Goal: Task Accomplishment & Management: Complete application form

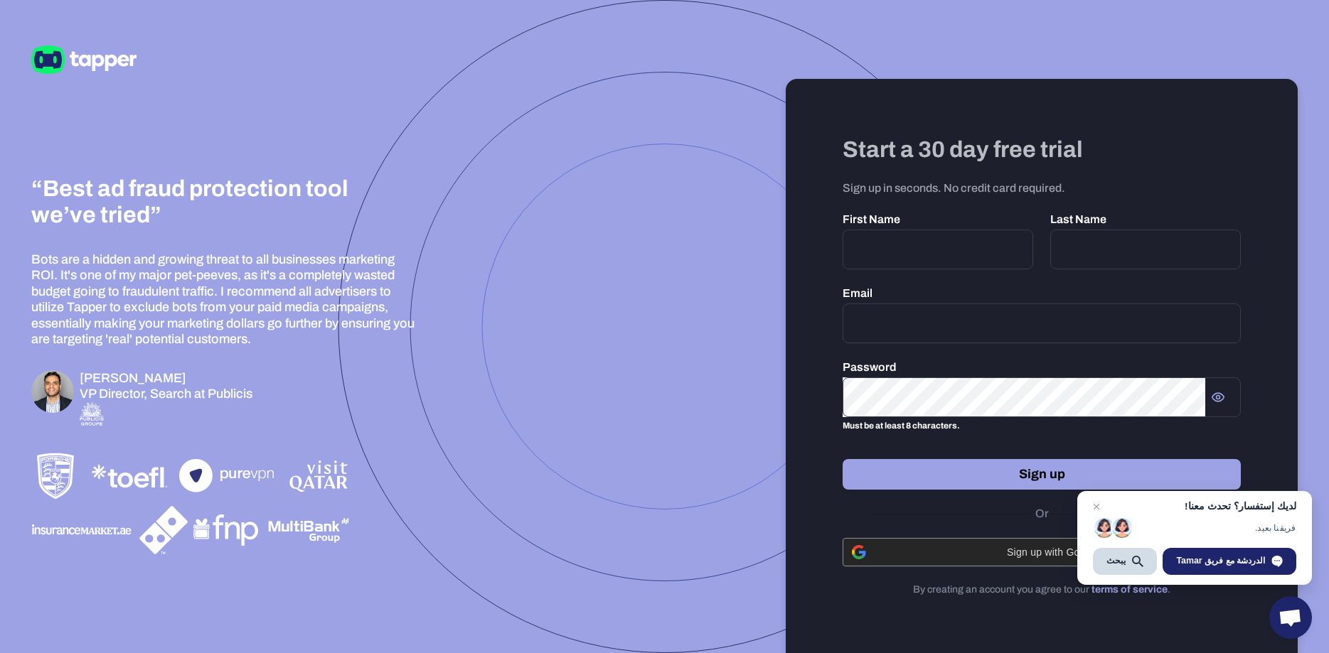
click at [969, 551] on span "Sign up with Google" at bounding box center [1052, 552] width 357 height 11
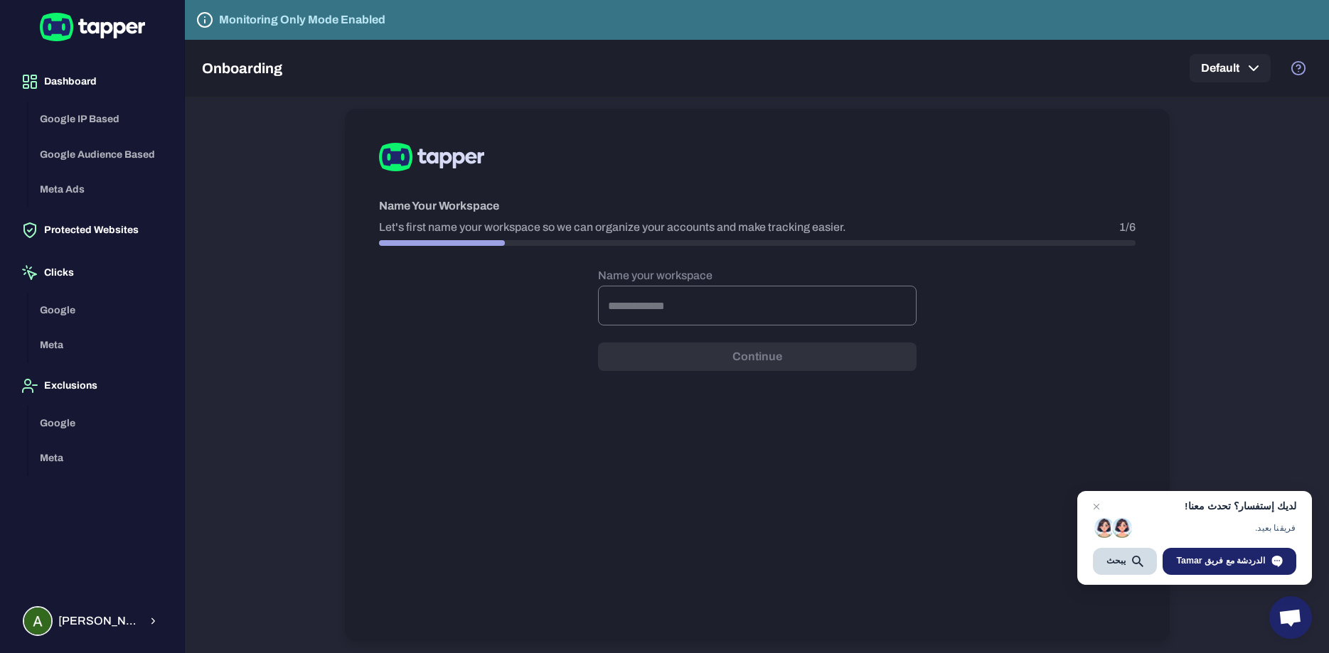
click at [675, 313] on input "text" at bounding box center [757, 306] width 318 height 40
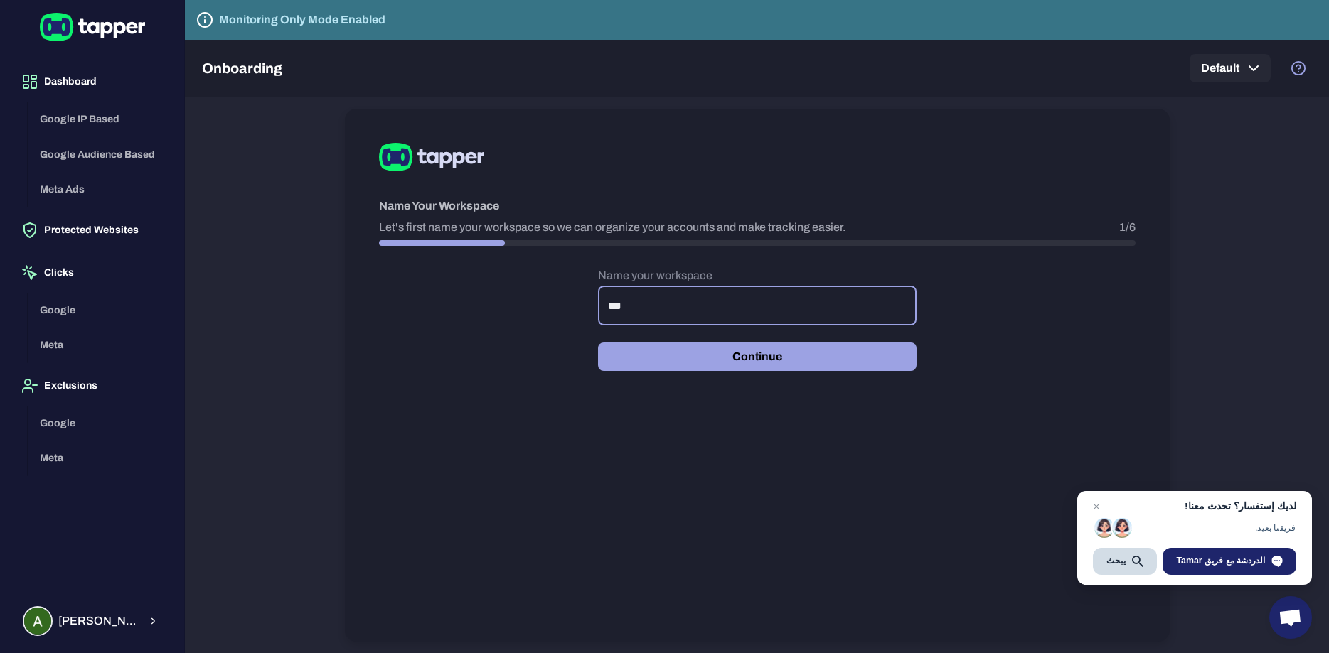
type input "***"
click at [786, 352] on button "Continue" at bounding box center [757, 357] width 318 height 28
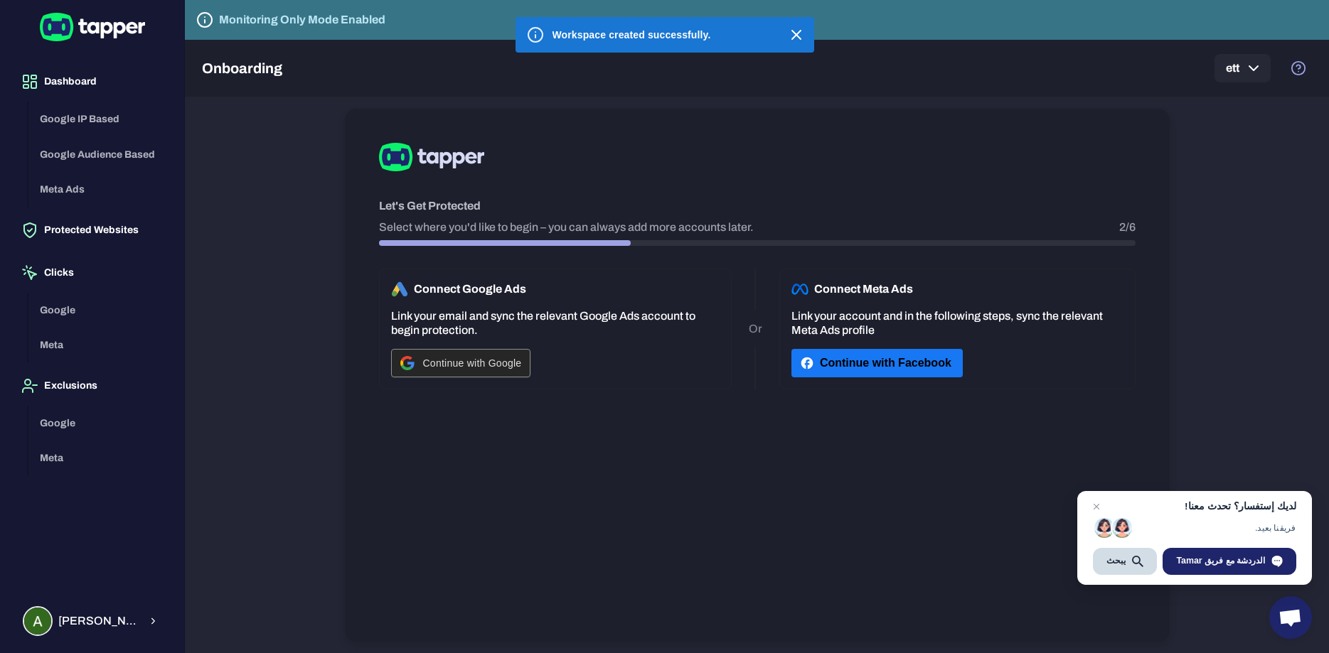
click at [514, 363] on span "Continue with Google" at bounding box center [472, 363] width 99 height 11
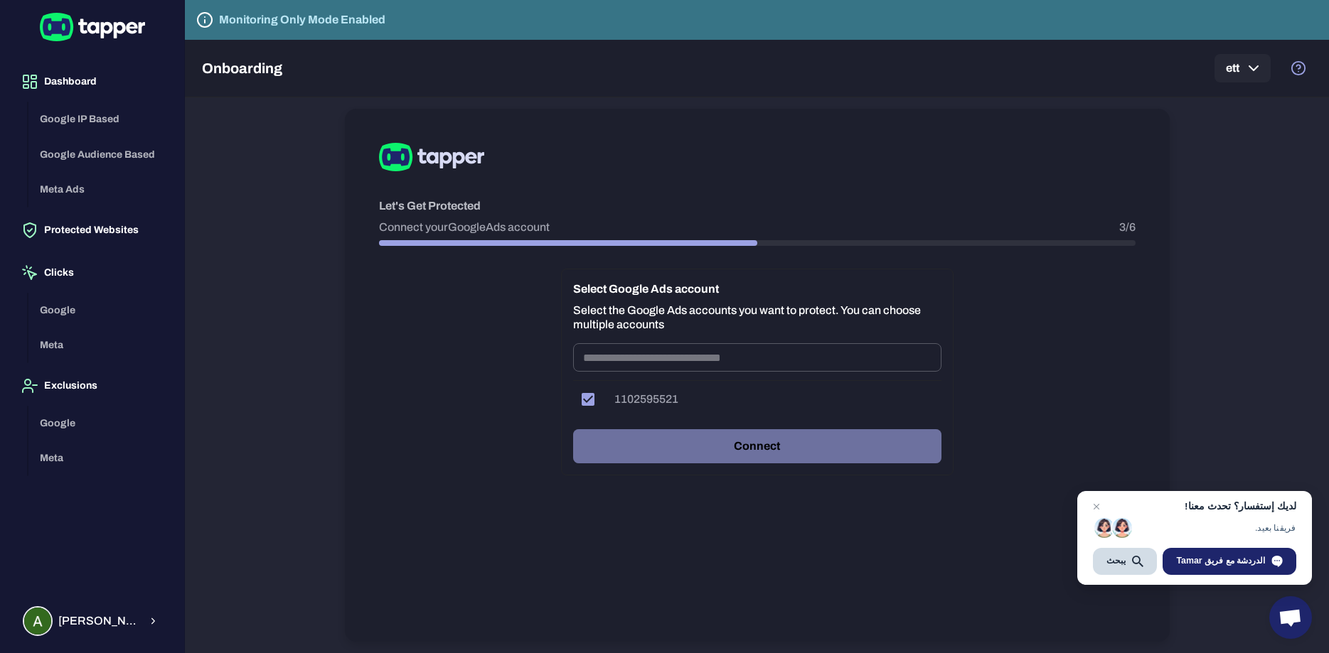
click at [634, 447] on button "Connect" at bounding box center [757, 446] width 368 height 34
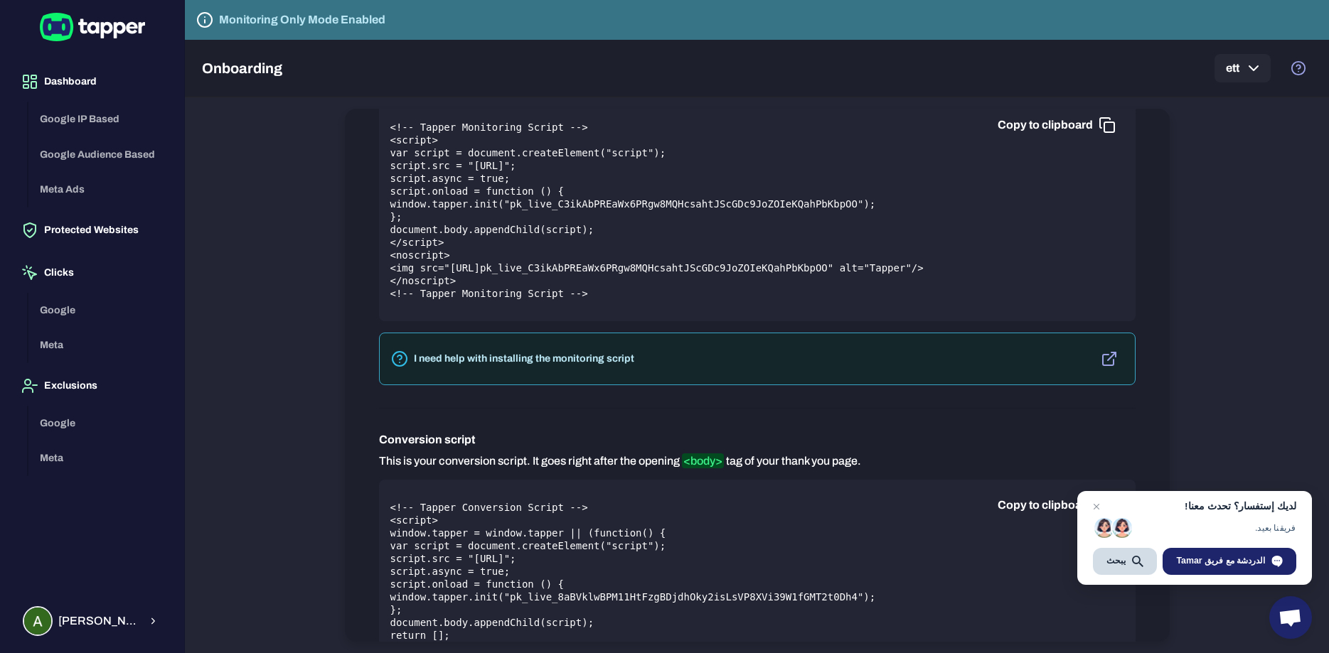
scroll to position [405, 0]
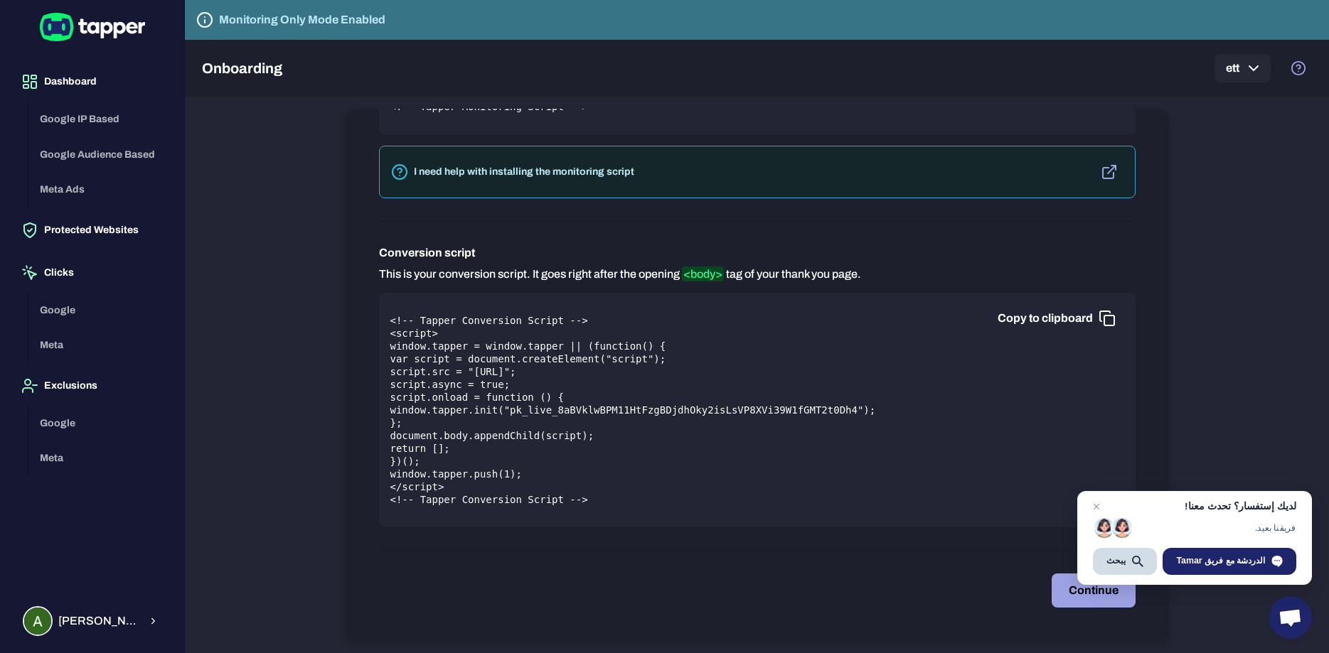
click at [1066, 611] on div "Integrate Monitoring and Conversion Script Install the monitoring and conversio…" at bounding box center [757, 375] width 825 height 533
click at [1073, 594] on button "Continue" at bounding box center [1093, 591] width 84 height 34
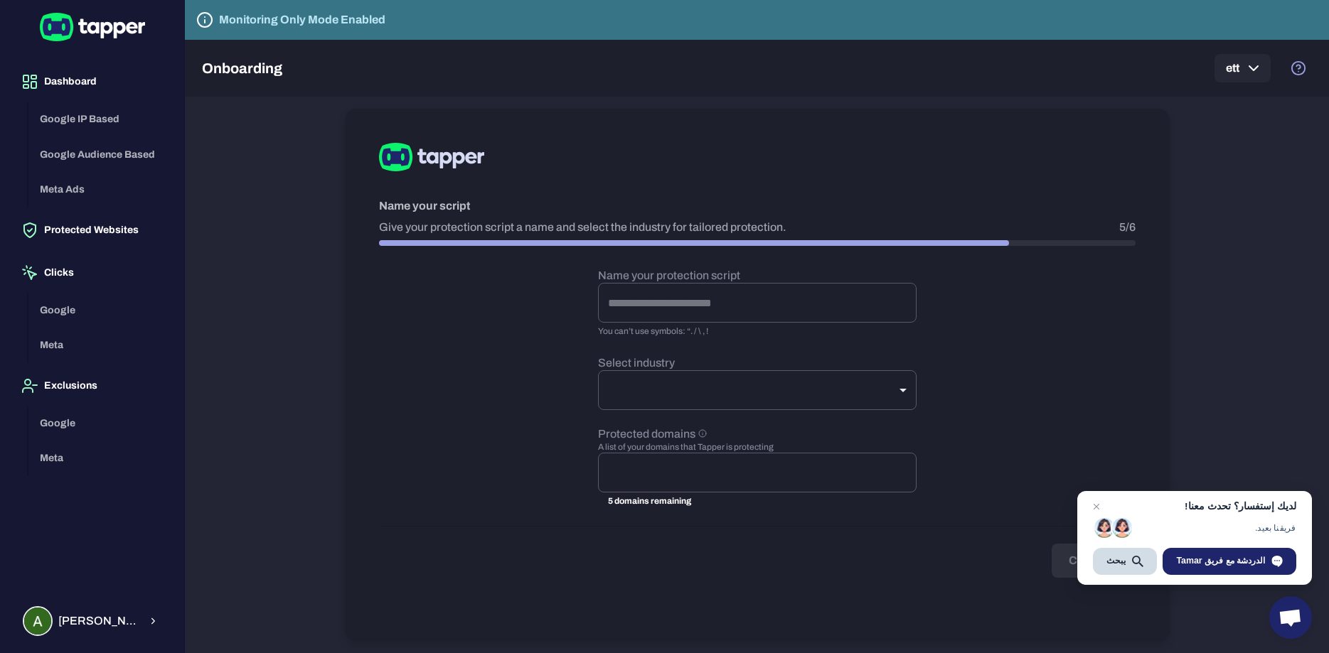
click at [1010, 581] on div "Name your script Give your protection script a name and select the industry for…" at bounding box center [757, 375] width 825 height 533
click at [766, 483] on input "text" at bounding box center [757, 472] width 306 height 27
type input "****"
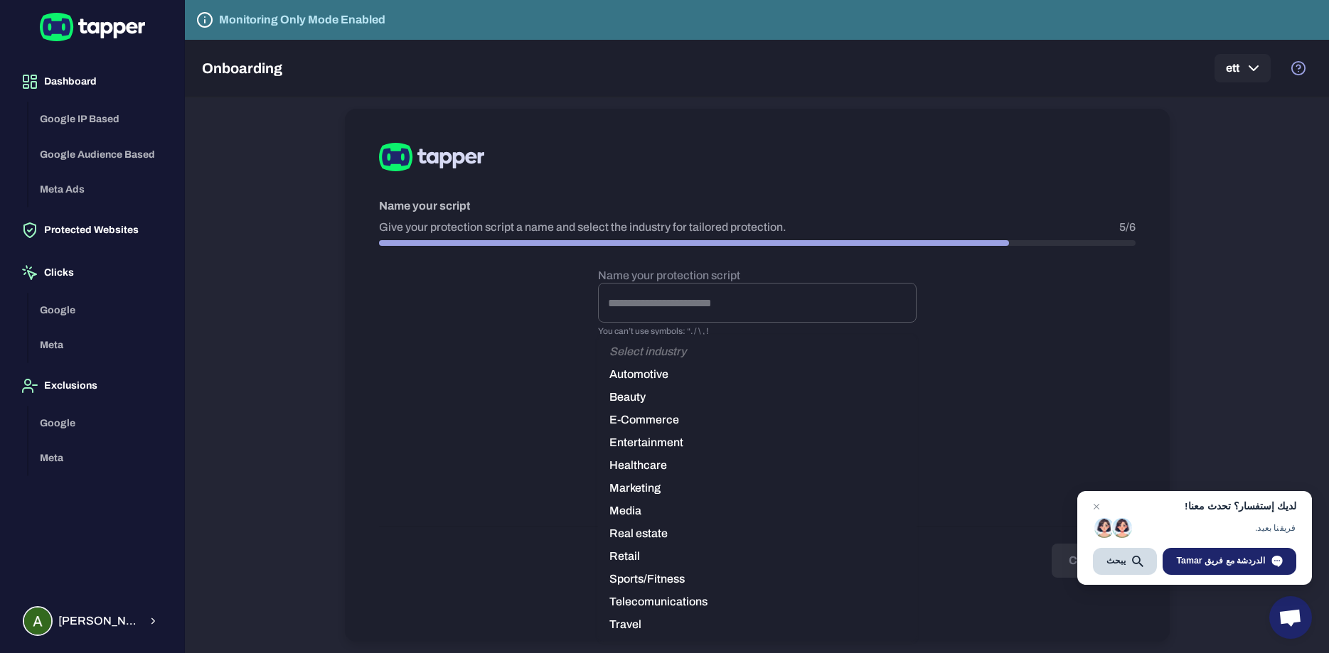
click at [777, 395] on body "Dashboard Google IP Based Google Audience Based Meta Ads Protected Websites Cli…" at bounding box center [664, 326] width 1329 height 653
click at [685, 424] on li "E-Commerce" at bounding box center [757, 420] width 318 height 23
type input "*********"
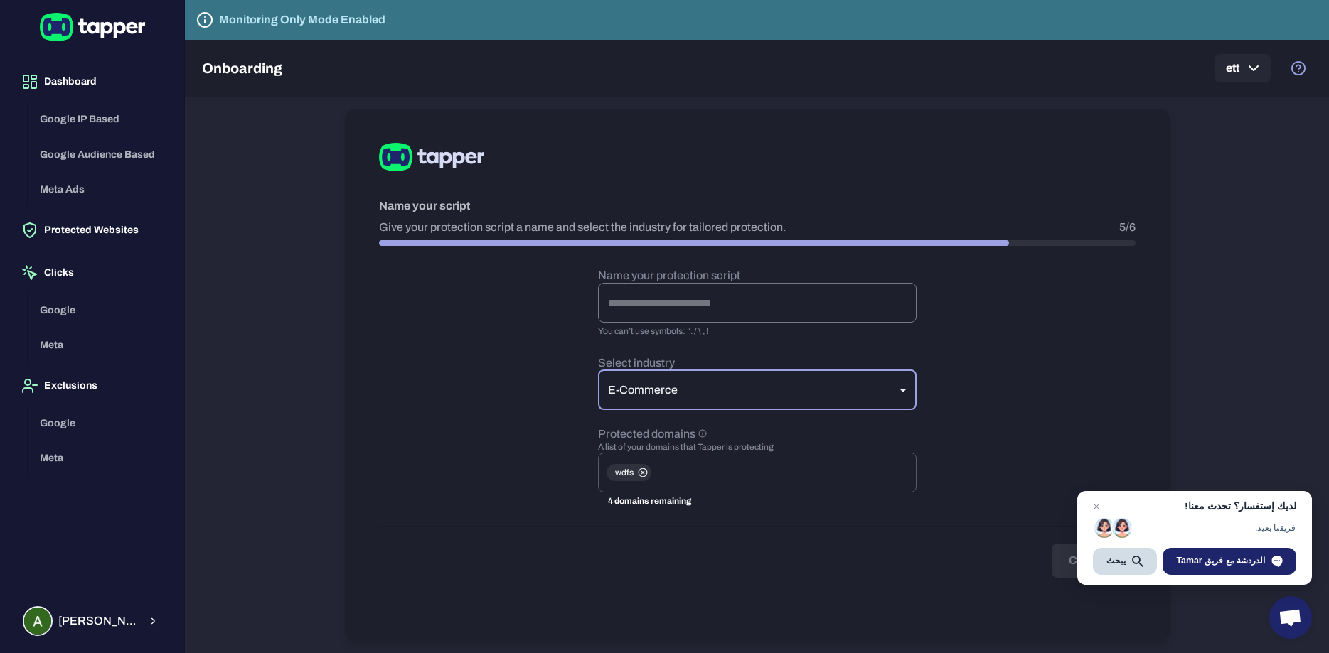
click at [704, 296] on input "text" at bounding box center [757, 303] width 318 height 40
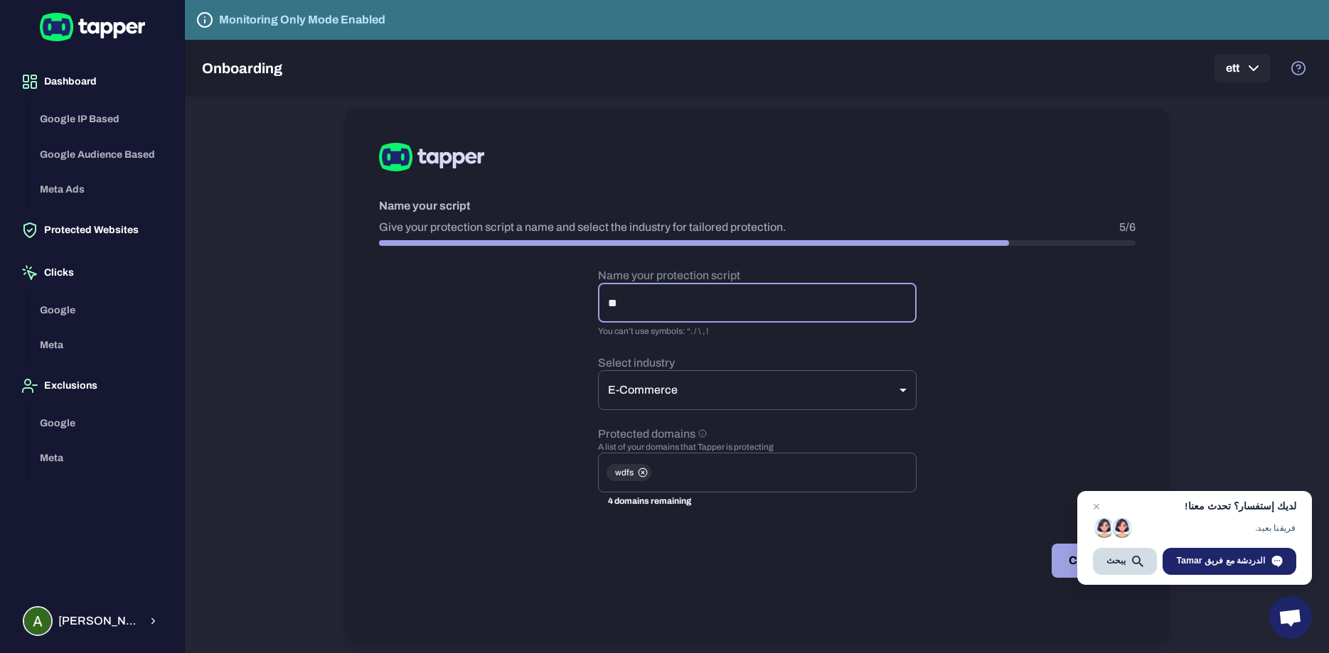
type input "*"
click at [1113, 559] on div "يبحث" at bounding box center [1125, 561] width 64 height 27
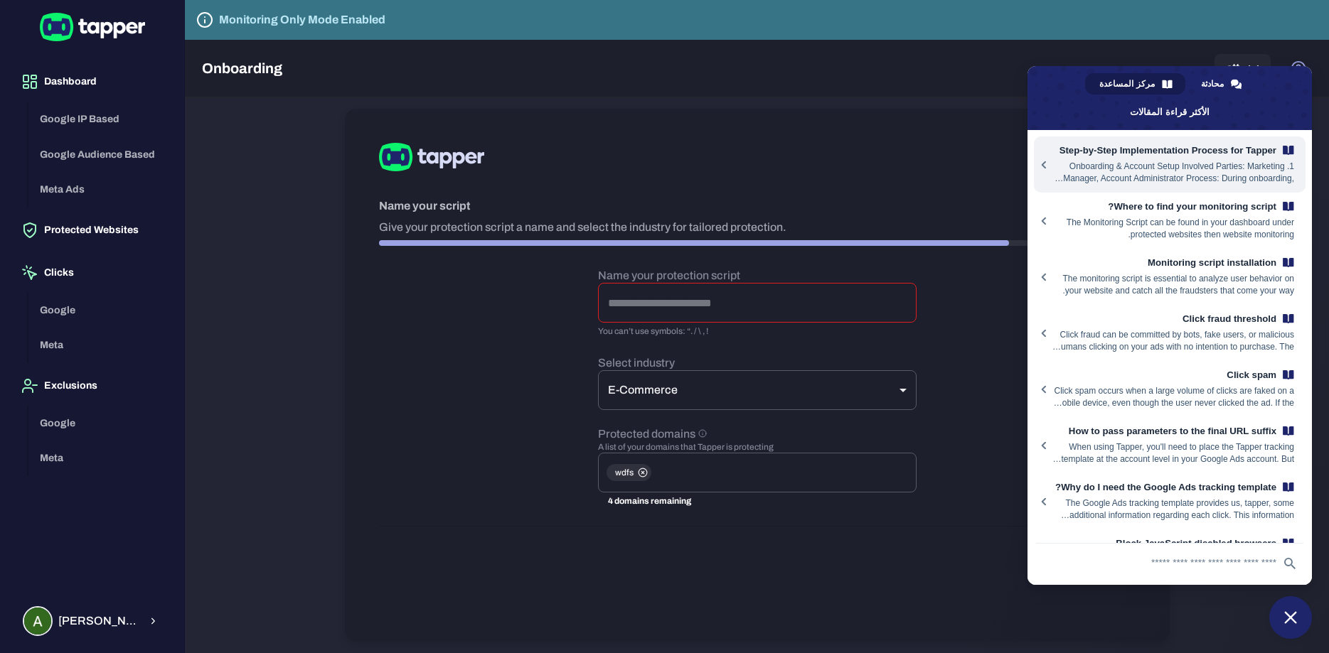
click at [880, 545] on div "Continue" at bounding box center [757, 561] width 756 height 34
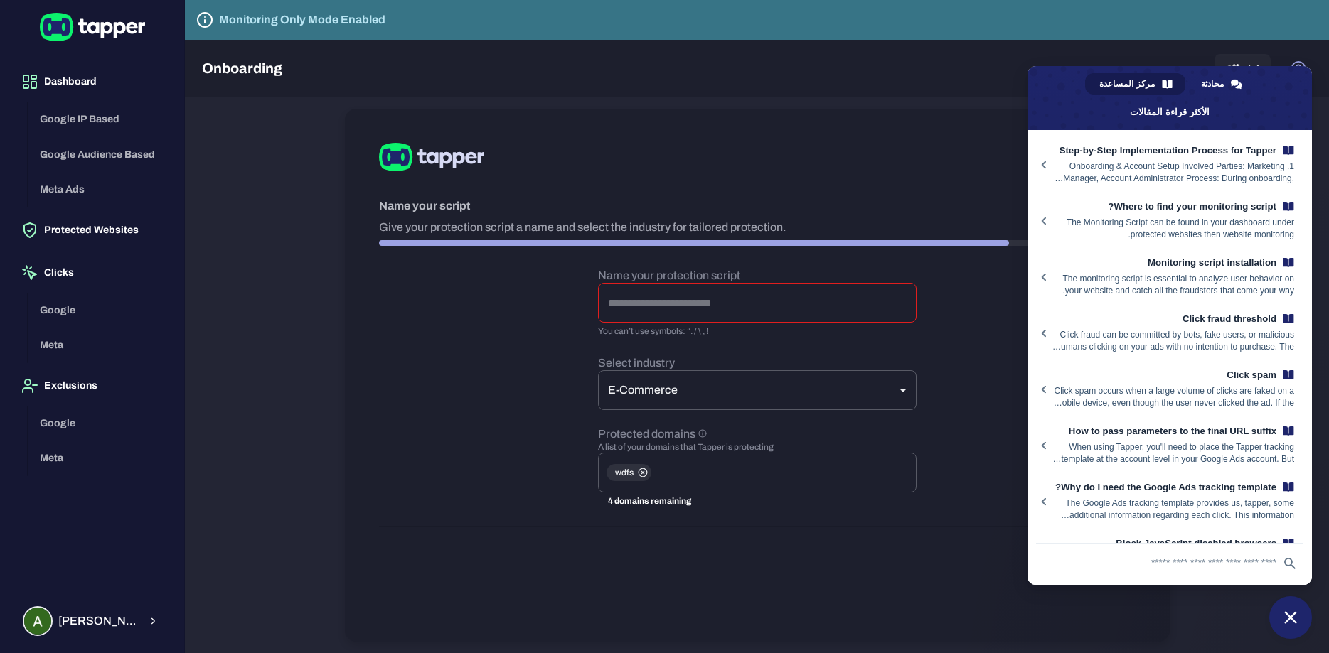
click at [1289, 609] on span "إغلاق الدردشة" at bounding box center [1290, 617] width 43 height 43
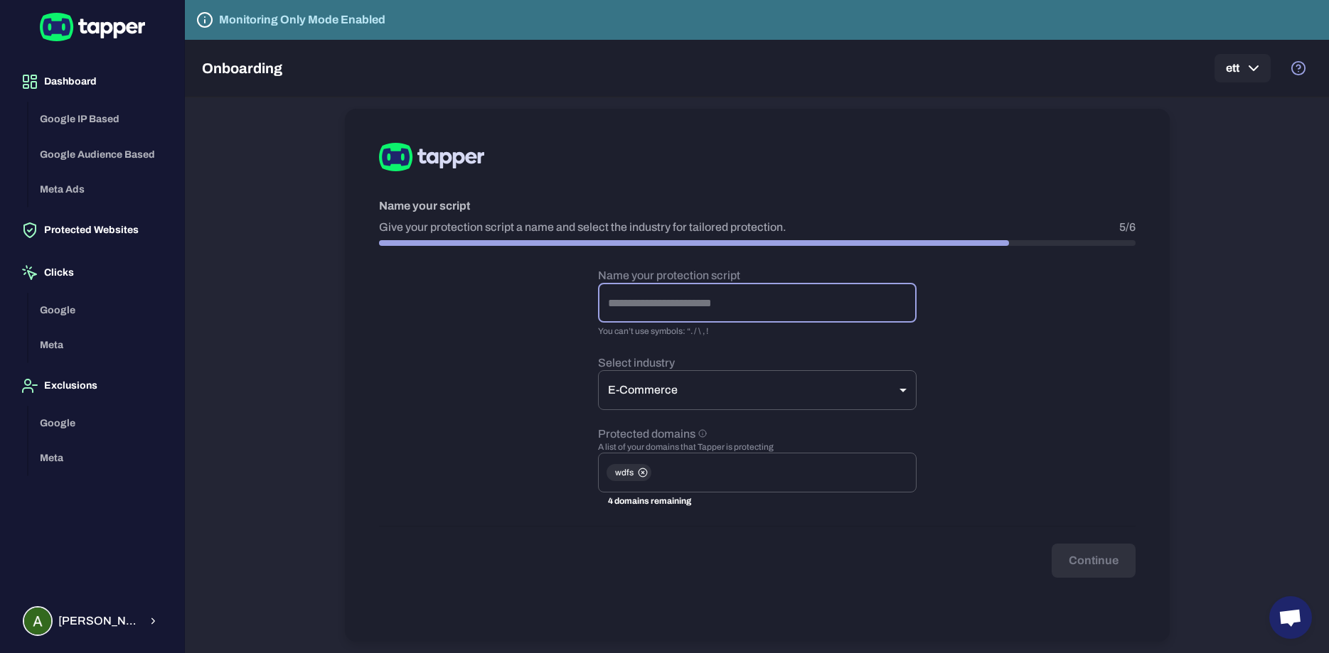
click at [674, 304] on input "text" at bounding box center [757, 303] width 318 height 40
type input "****"
click at [1116, 568] on button "Continue" at bounding box center [1093, 561] width 84 height 34
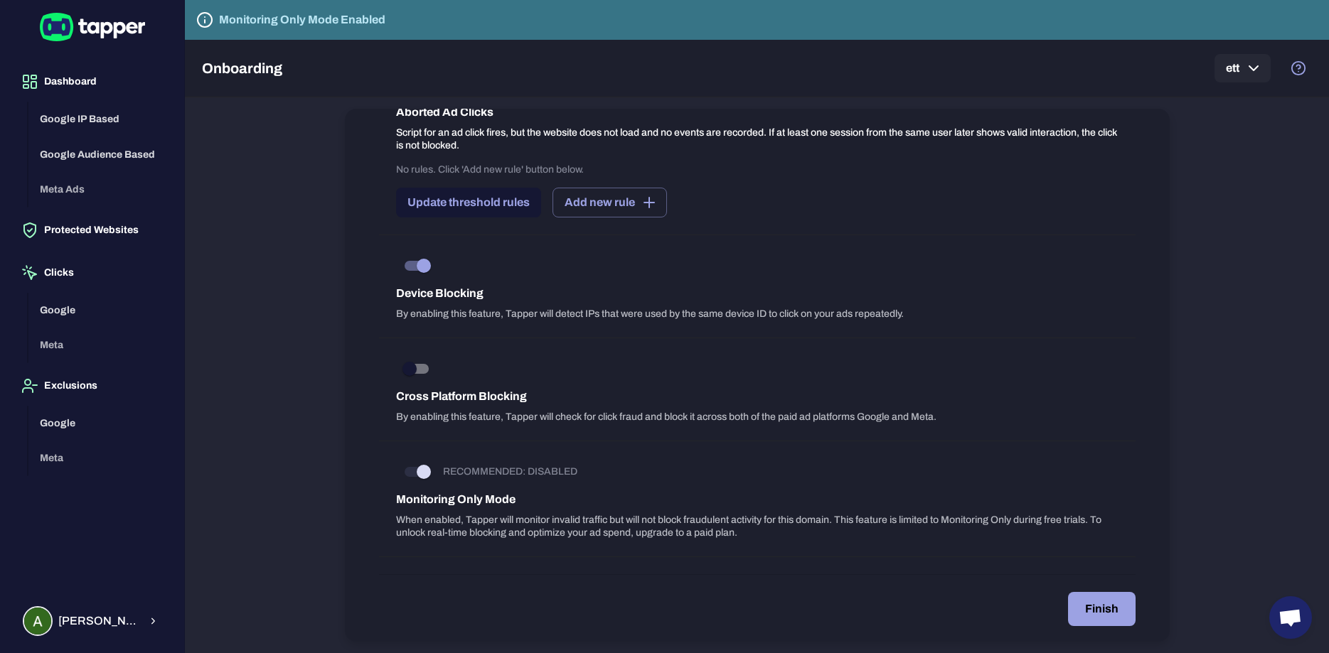
scroll to position [1227, 0]
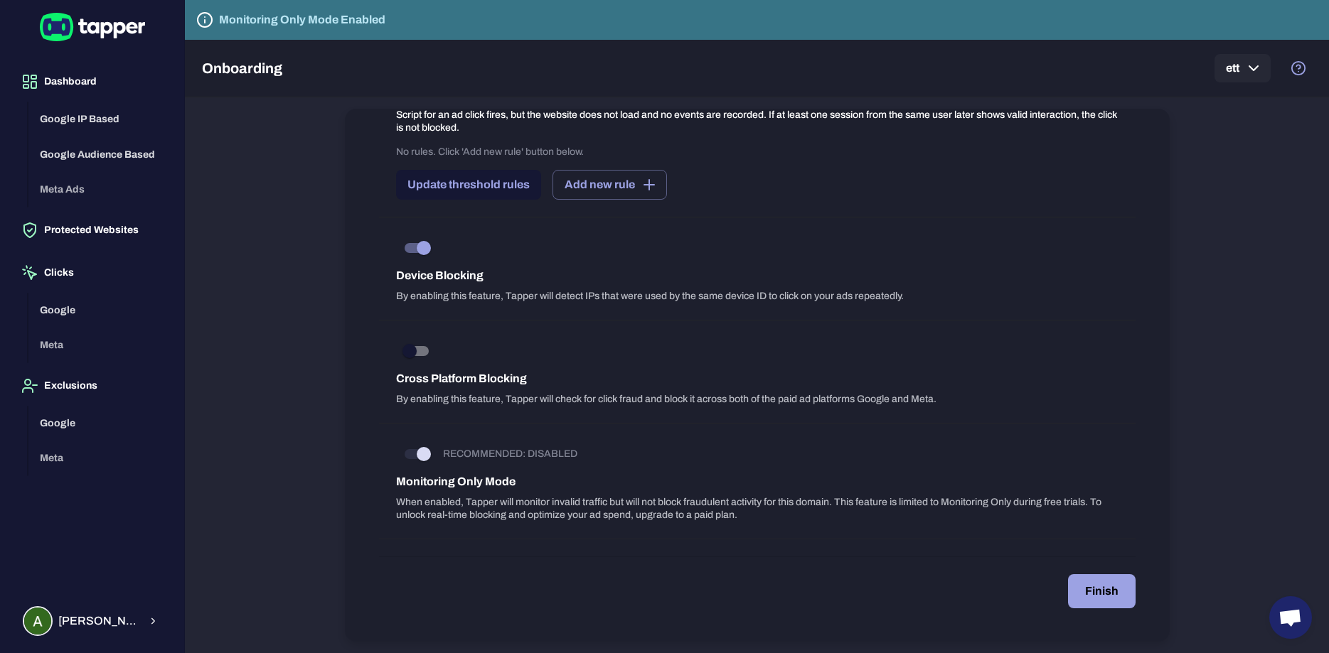
type input "*****"
click at [1093, 588] on button "Finish" at bounding box center [1102, 591] width 68 height 34
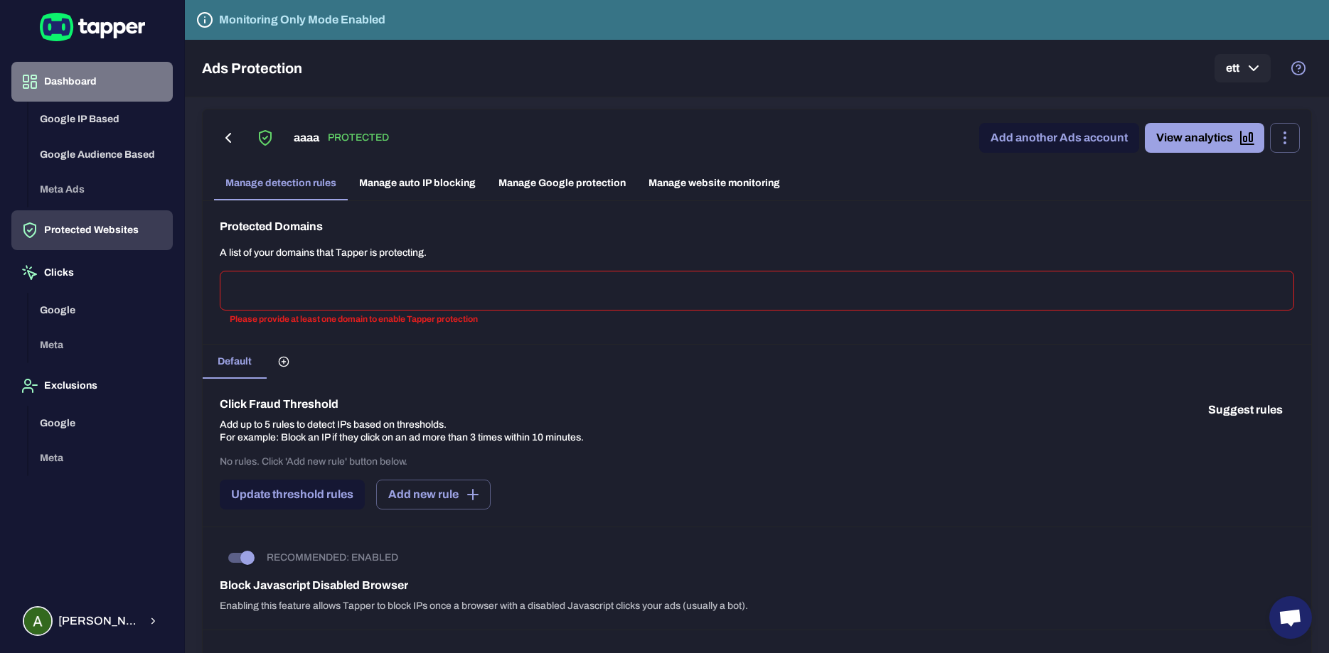
click at [92, 69] on button "Dashboard" at bounding box center [91, 82] width 161 height 40
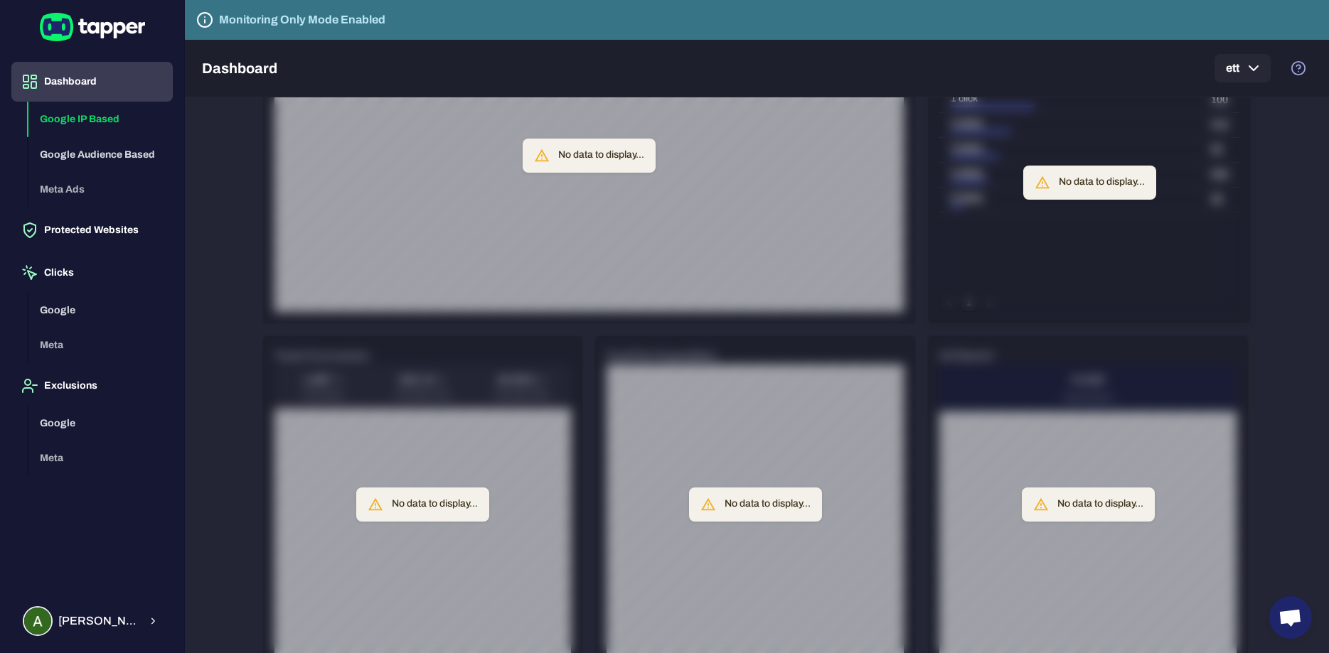
scroll to position [210, 0]
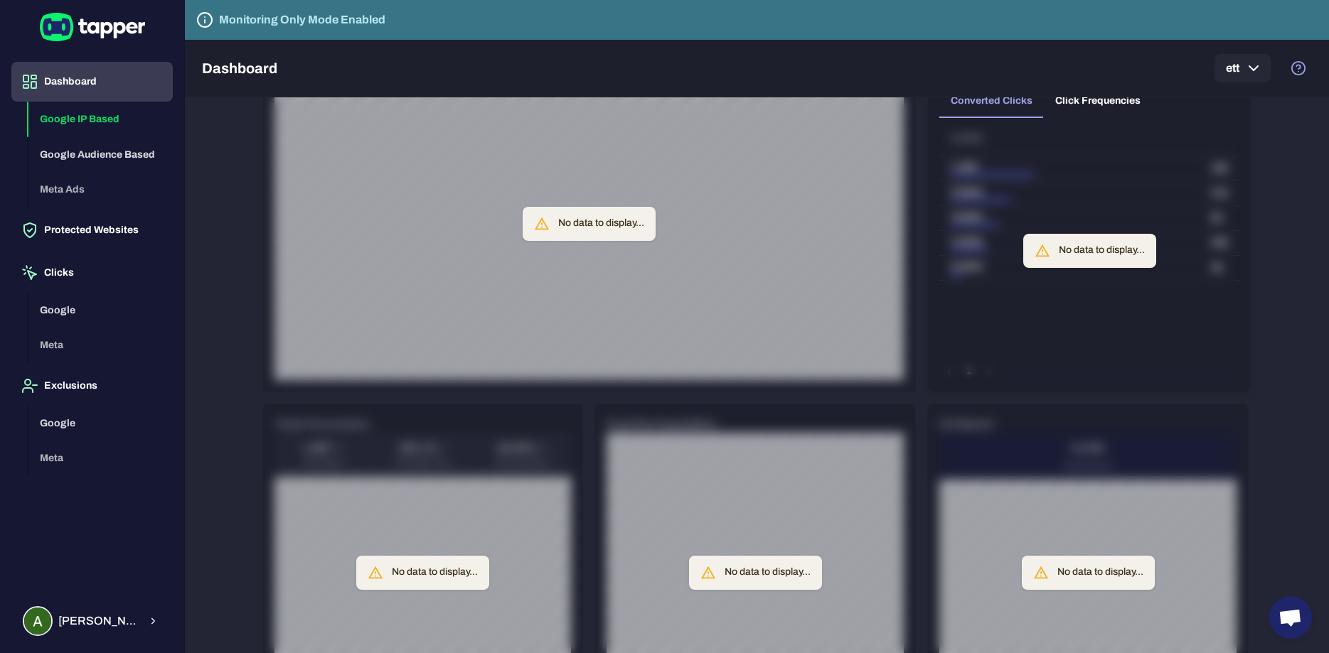
click at [63, 193] on div "Google IP Based Google Audience Based Meta Ads" at bounding box center [100, 155] width 144 height 106
click at [82, 186] on div "Google IP Based Google Audience Based Meta Ads" at bounding box center [100, 155] width 144 height 106
click at [78, 185] on div "Google IP Based Google Audience Based Meta Ads" at bounding box center [100, 155] width 144 height 106
click at [85, 141] on button "Google Audience Based" at bounding box center [100, 155] width 144 height 36
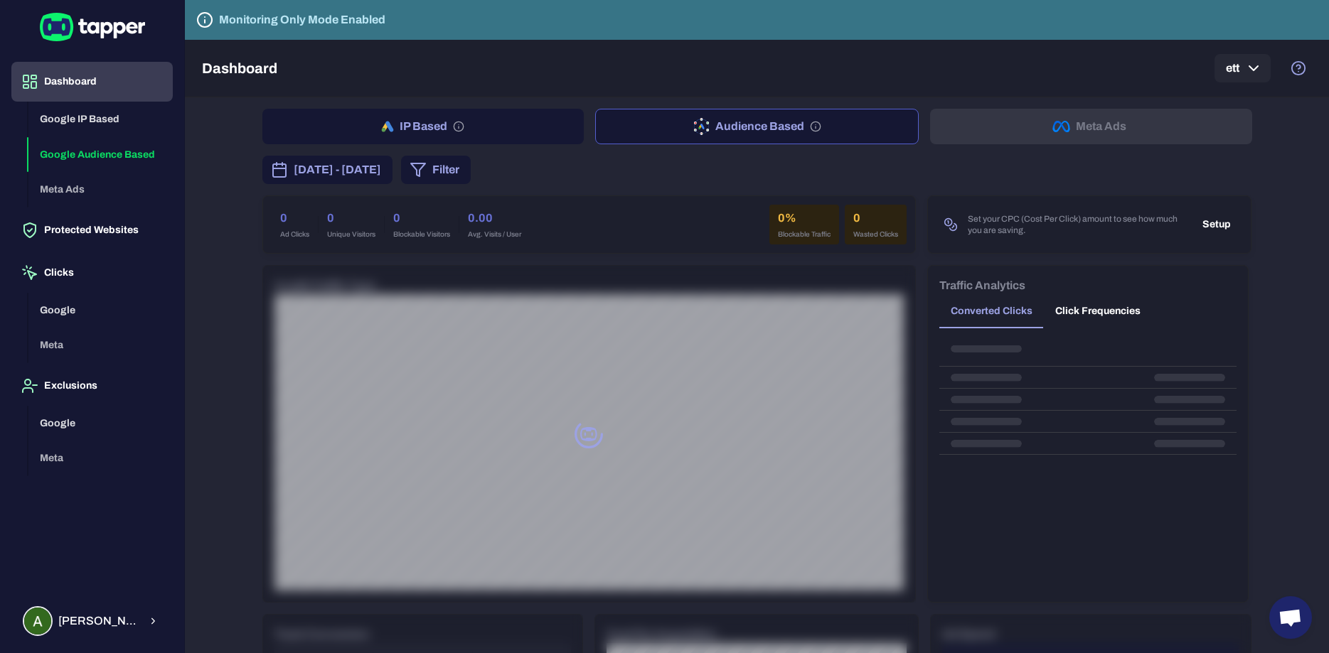
click at [55, 193] on div "Google IP Based Google Audience Based Meta Ads" at bounding box center [100, 155] width 144 height 106
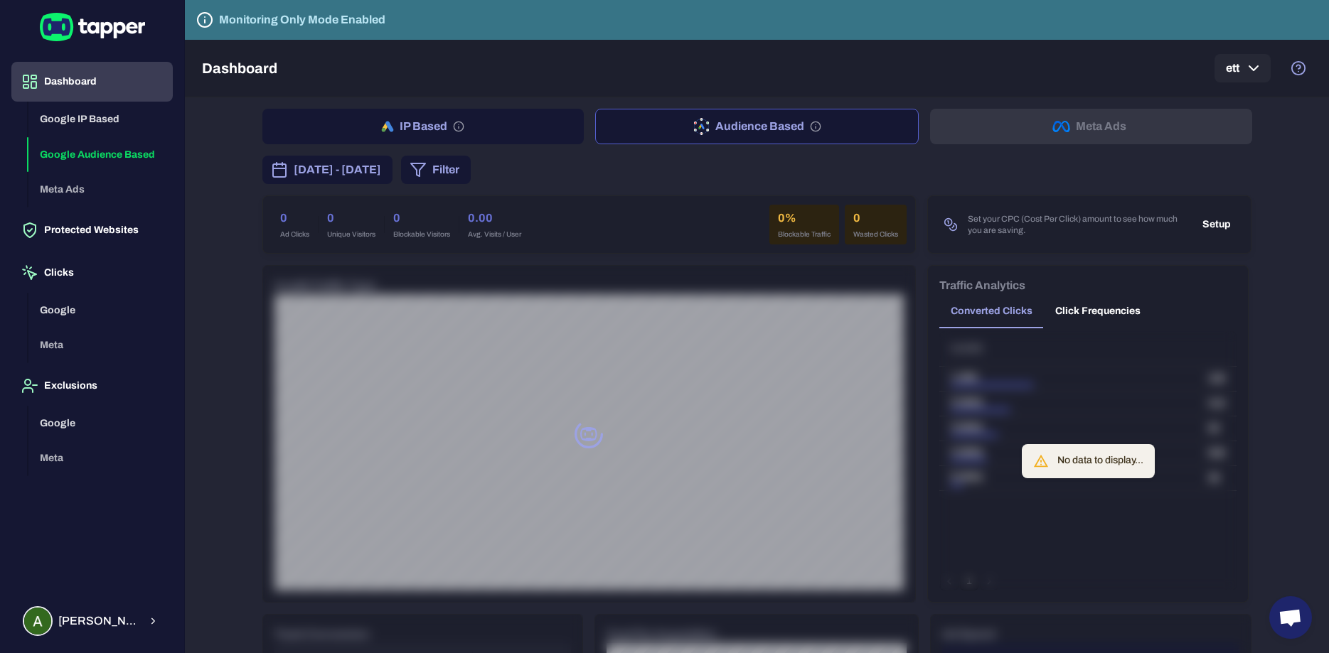
click at [55, 193] on div "Google IP Based Google Audience Based Meta Ads" at bounding box center [100, 155] width 144 height 106
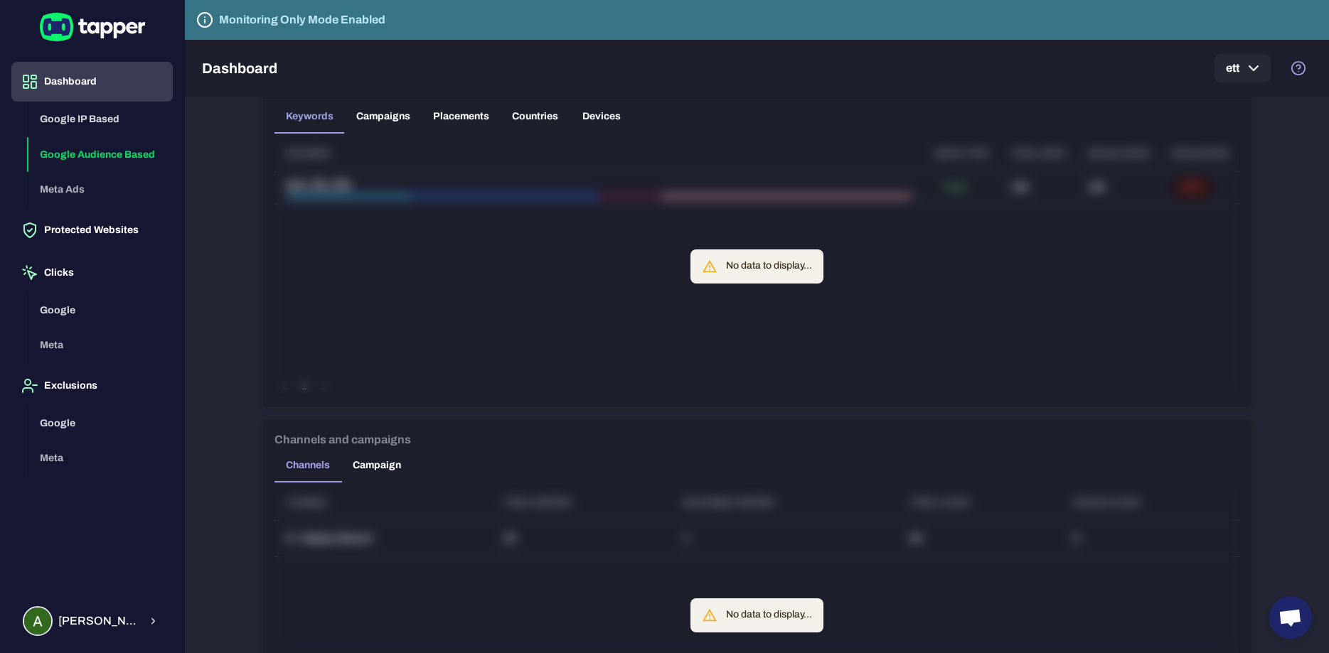
scroll to position [1008, 0]
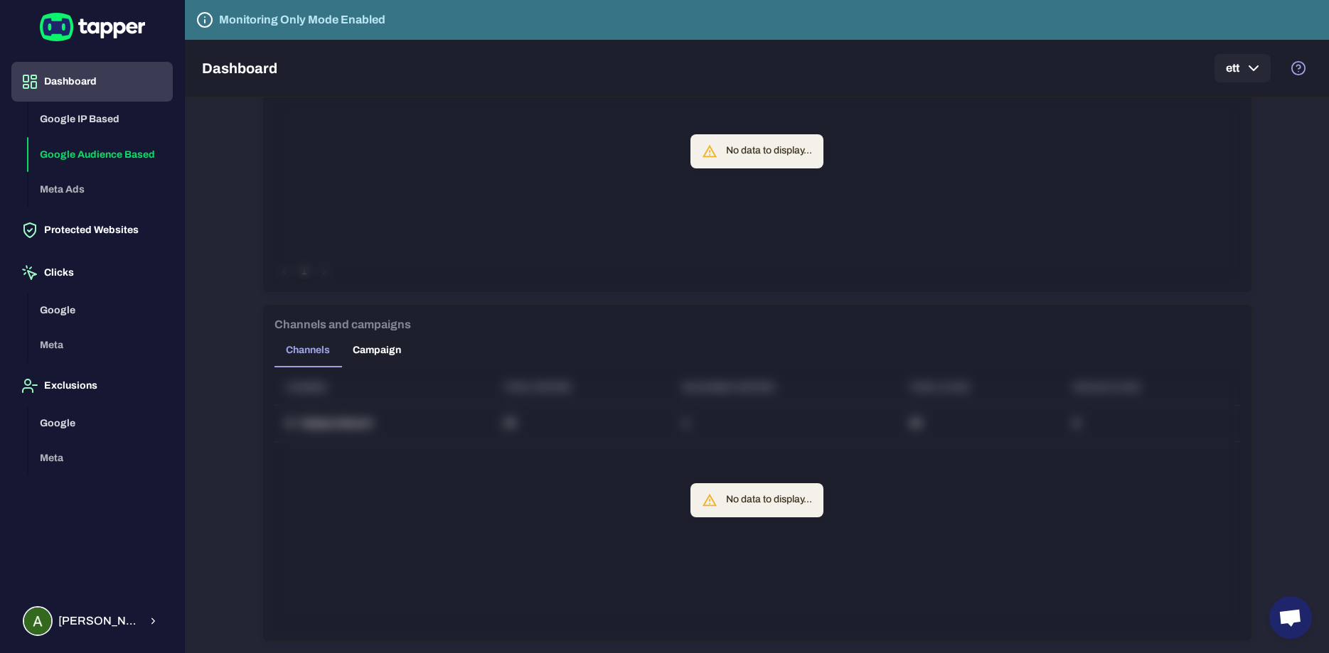
click at [60, 196] on div "Google IP Based Google Audience Based Meta Ads" at bounding box center [100, 155] width 144 height 106
click at [101, 245] on button "Protected Websites" at bounding box center [91, 230] width 161 height 40
